Goal: Task Accomplishment & Management: Manage account settings

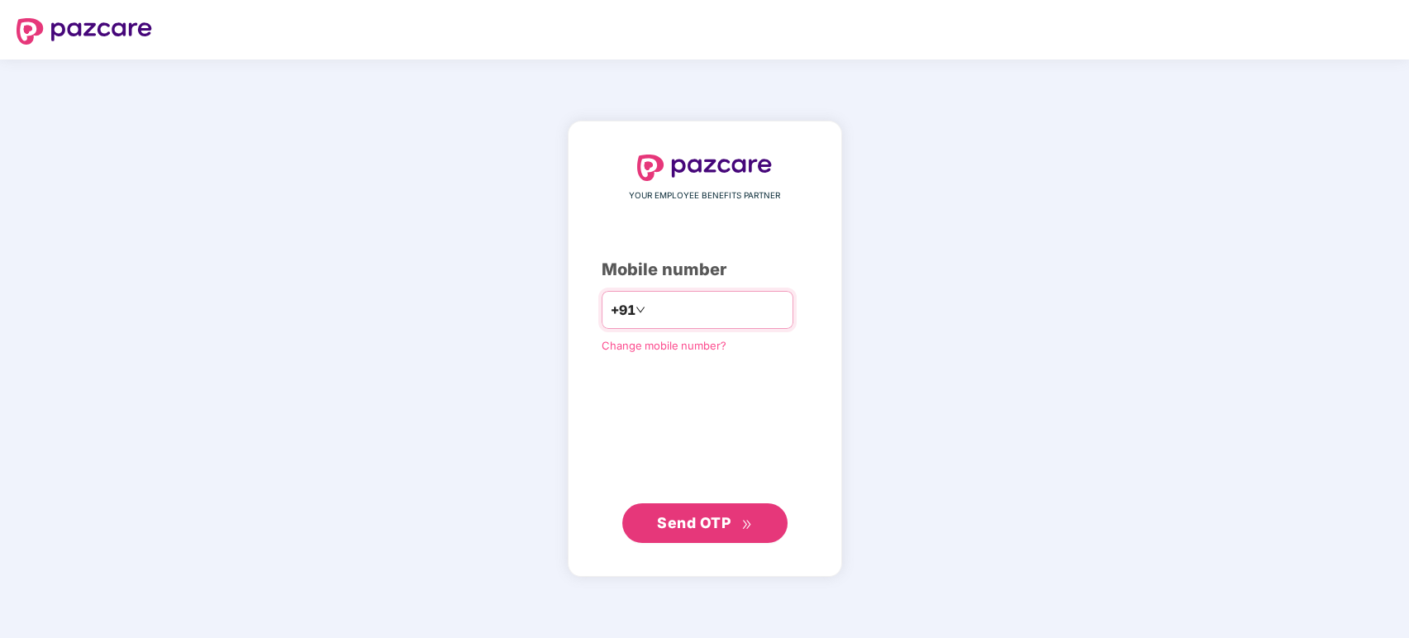
type input "**********"
click at [691, 518] on span "Send OTP" at bounding box center [694, 521] width 74 height 17
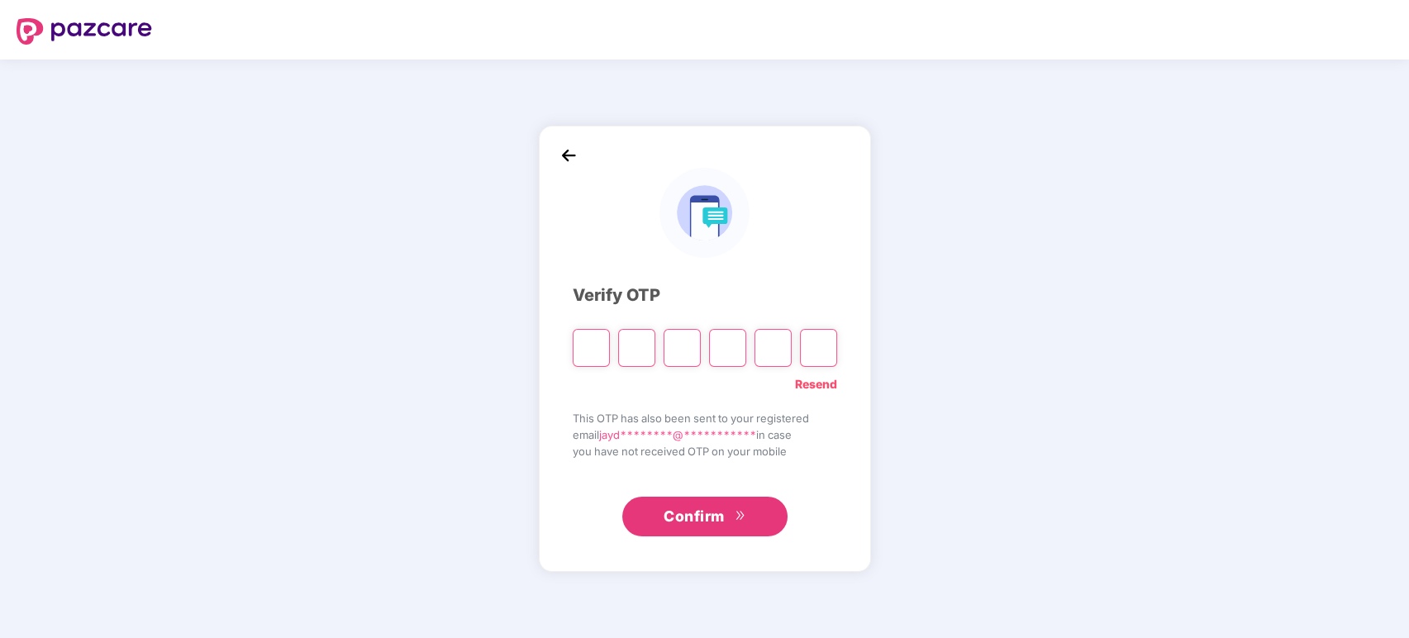
type input "*"
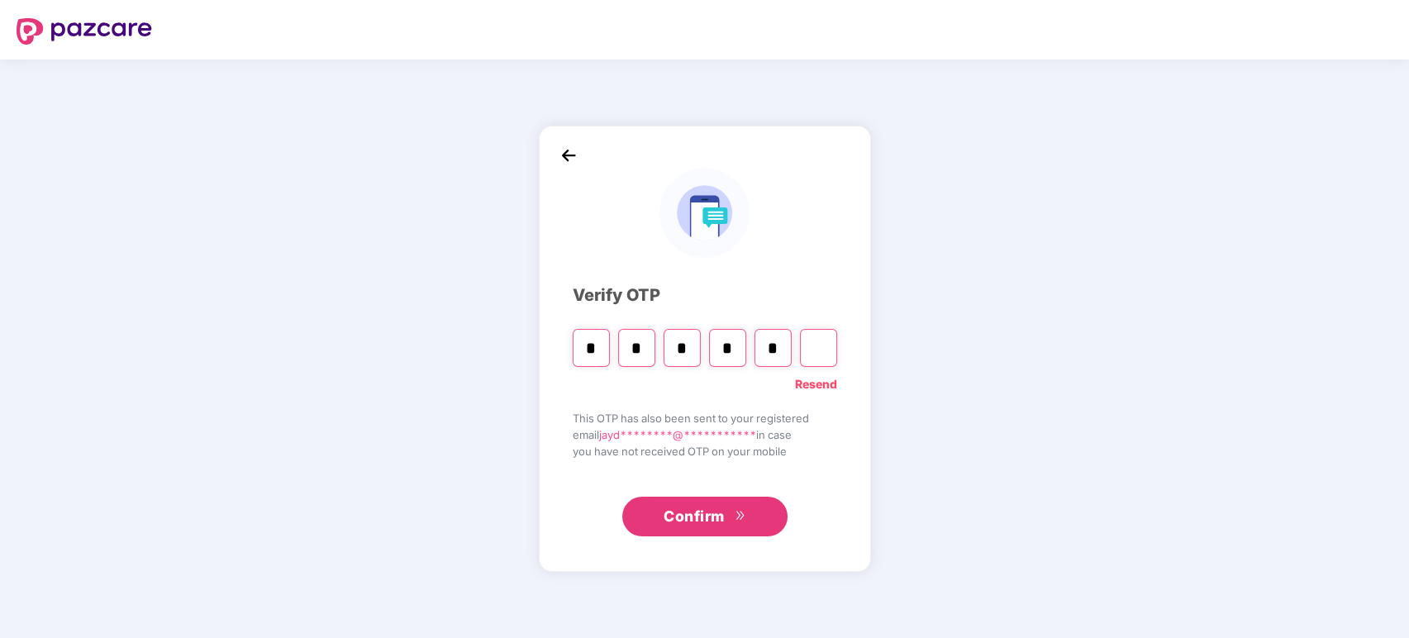
type input "*"
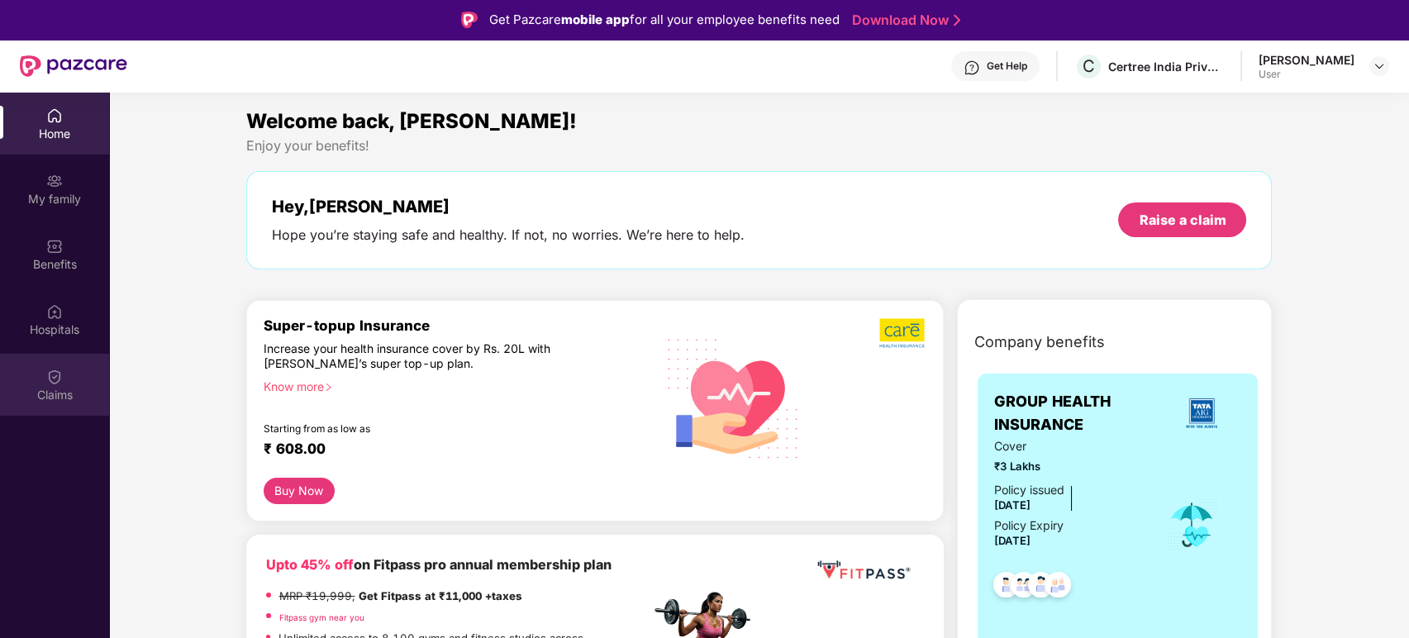
click at [49, 383] on img at bounding box center [54, 377] width 17 height 17
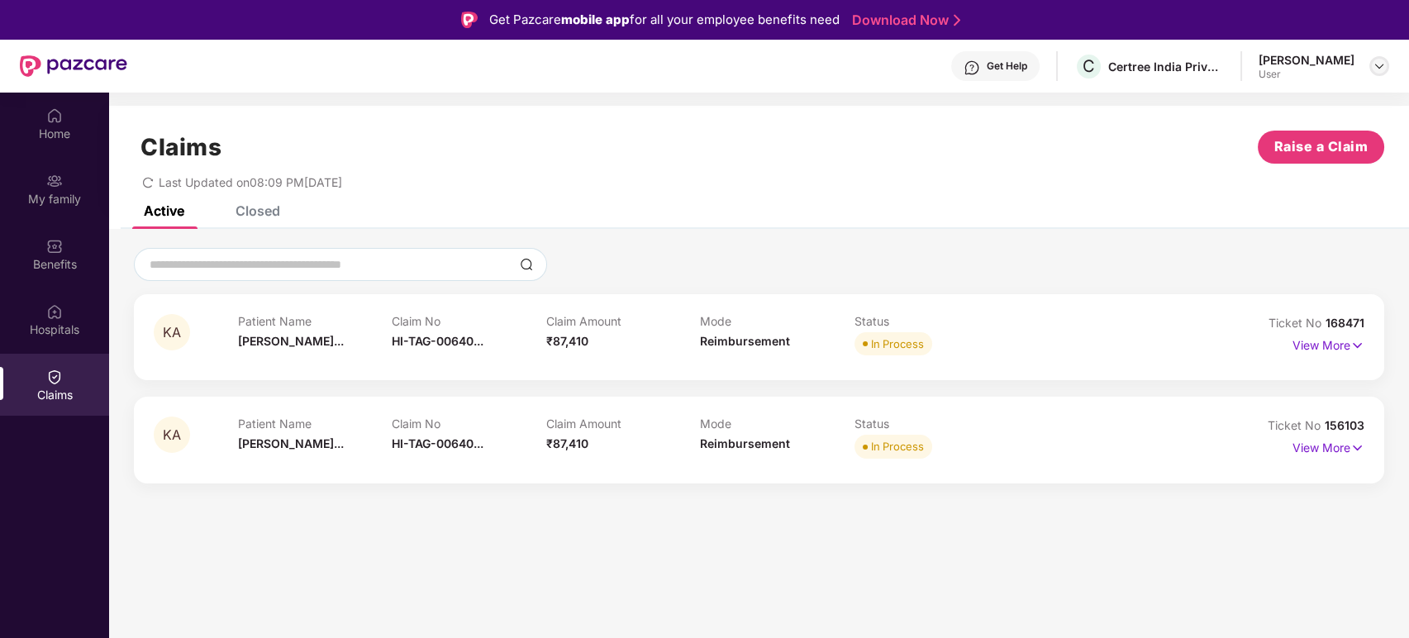
click at [1382, 69] on img at bounding box center [1379, 65] width 13 height 13
click at [1027, 211] on div "Active Closed" at bounding box center [759, 217] width 1300 height 23
click at [1018, 540] on section "Claims Raise a Claim Last Updated on 08:09 PM[DATE] Active Closed KA Patient Na…" at bounding box center [759, 412] width 1300 height 638
